Goal: Use online tool/utility

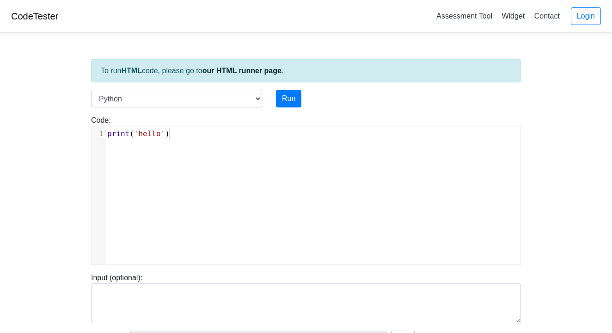
scroll to position [4, 0]
type textarea "print('hello')"
drag, startPoint x: 200, startPoint y: 130, endPoint x: 101, endPoint y: 129, distance: 99.0
click at [105, 129] on div "1 print ( 'hello' )" at bounding box center [316, 133] width 422 height 11
paste textarea "shed with exit code 0"
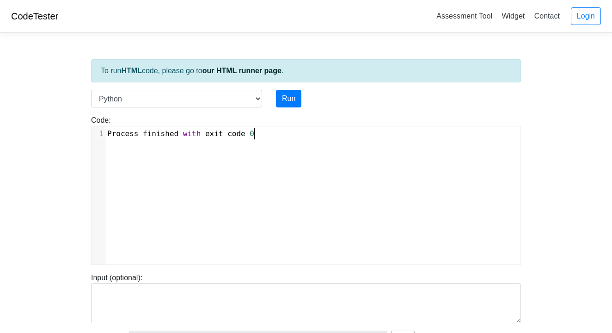
type textarea "Process finished with exit code 0"
drag, startPoint x: 272, startPoint y: 141, endPoint x: 99, endPoint y: 138, distance: 173.5
click at [99, 138] on div "​ x 1 Process finished with exit code 0" at bounding box center [313, 202] width 443 height 152
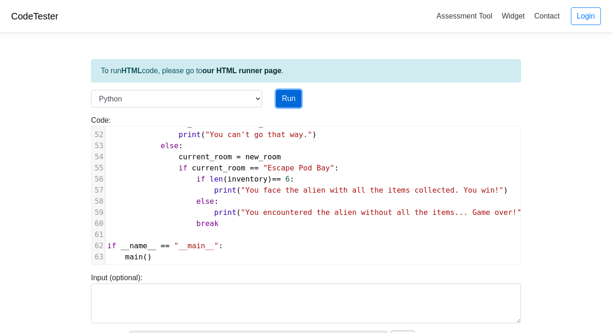
click at [285, 103] on button "Run" at bounding box center [288, 99] width 25 height 18
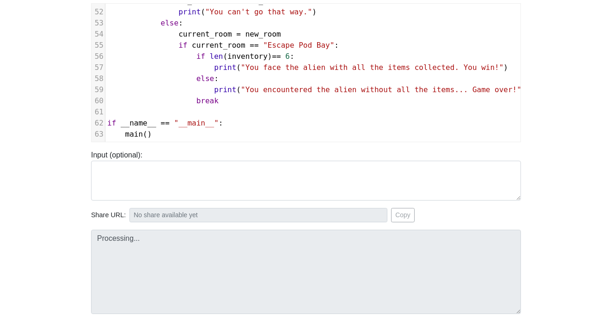
scroll to position [124, 0]
type input "https://codetester.io/runner?s=4QXO6VPNl0"
type textarea "Submission status: Runtime Error (NZEC) Stdout: You are in the Central Hub Inve…"
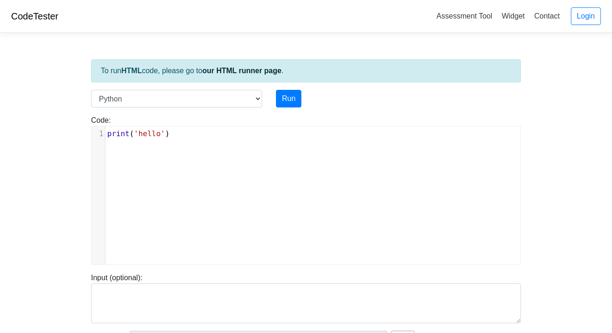
scroll to position [4, 0]
type textarea "print('hello')"
drag, startPoint x: 194, startPoint y: 135, endPoint x: 84, endPoint y: 131, distance: 110.1
click at [83, 132] on body "CodeTester Assessment Tool Widget Contact Login To run HTML code, please go to …" at bounding box center [306, 247] width 612 height 494
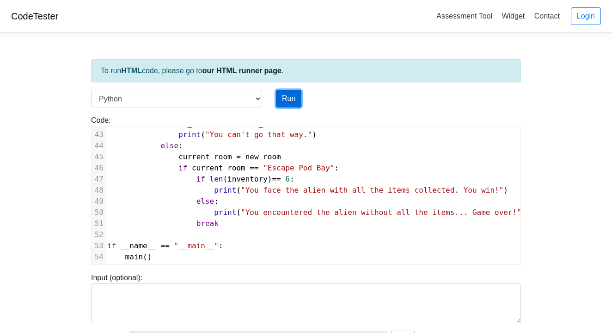
click at [287, 97] on button "Run" at bounding box center [288, 99] width 25 height 18
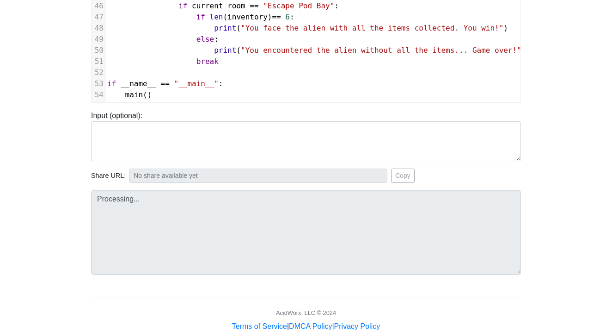
scroll to position [183, 0]
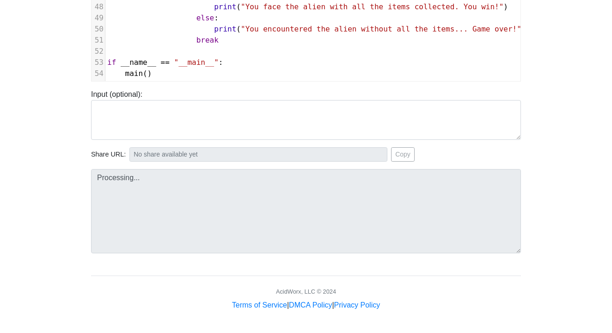
type input "[URL][DOMAIN_NAME]"
type textarea "Submission status: Runtime Error (NZEC) Stdout: --------------------------- You…"
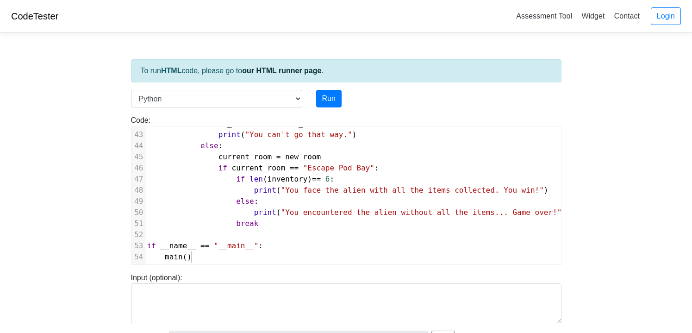
scroll to position [124, 0]
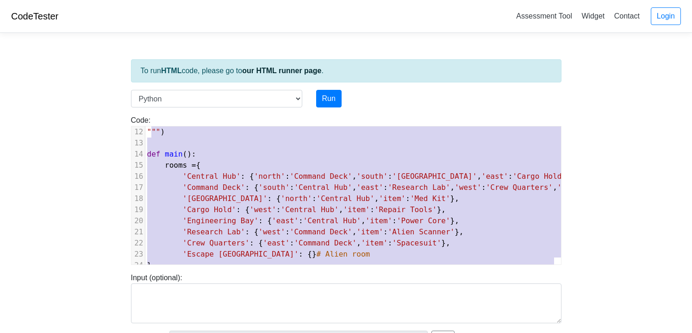
type textarea "lor ipsu_dolors(ametcon_adip, elitseddo, eiusm): """Tempori utl etdolo'm aliqua…"
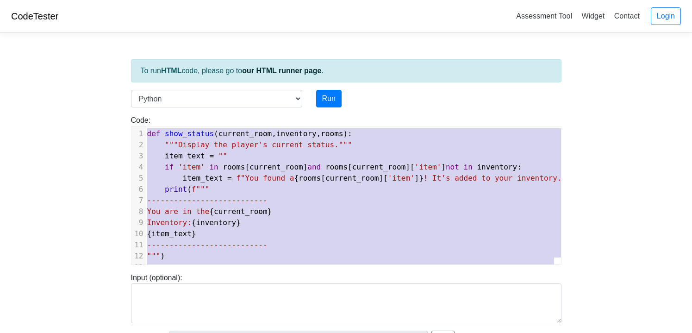
drag, startPoint x: 200, startPoint y: 250, endPoint x: 145, endPoint y: 66, distance: 191.8
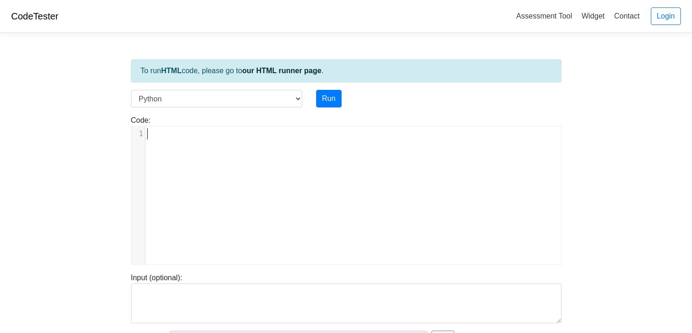
scroll to position [872, 0]
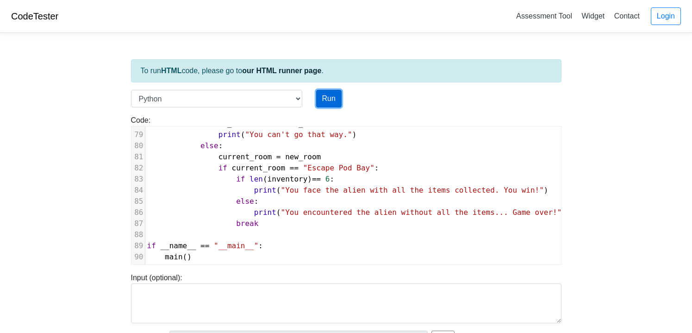
click at [323, 97] on button "Run" at bounding box center [328, 99] width 25 height 18
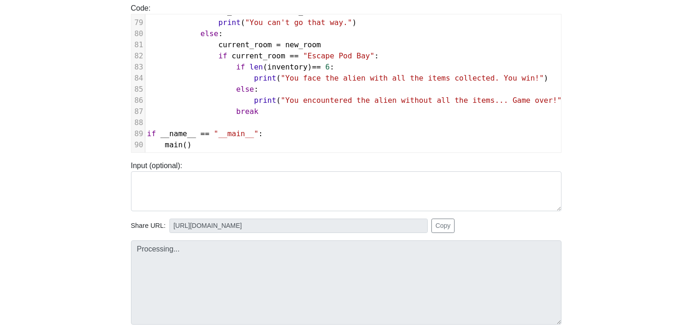
scroll to position [112, 0]
type input "[URL][DOMAIN_NAME]"
type textarea "Submission status: Runtime Error (NZEC) Stderr: Traceback (most recent call las…"
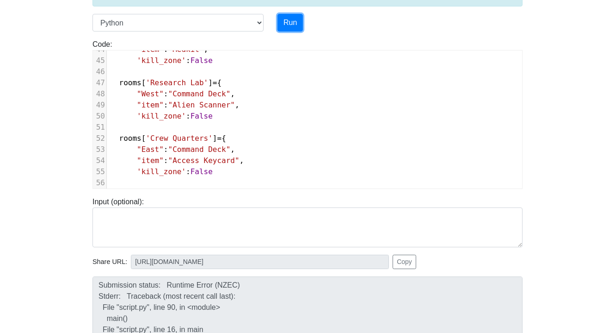
scroll to position [432, 0]
